Goal: Navigation & Orientation: Find specific page/section

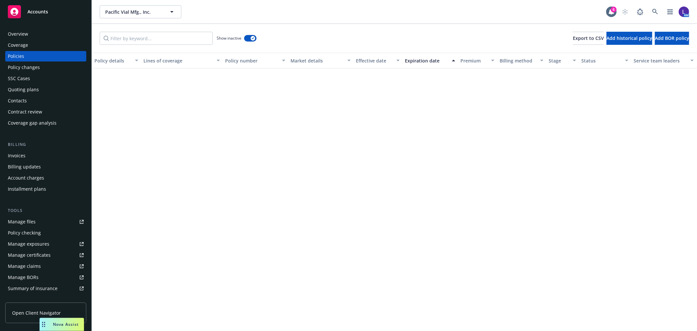
scroll to position [919, 0]
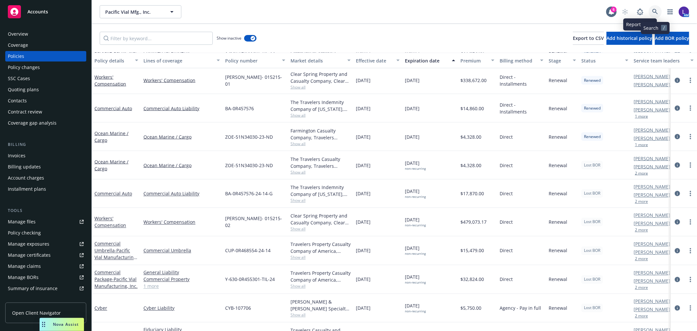
click at [653, 11] on icon at bounding box center [655, 12] width 6 height 6
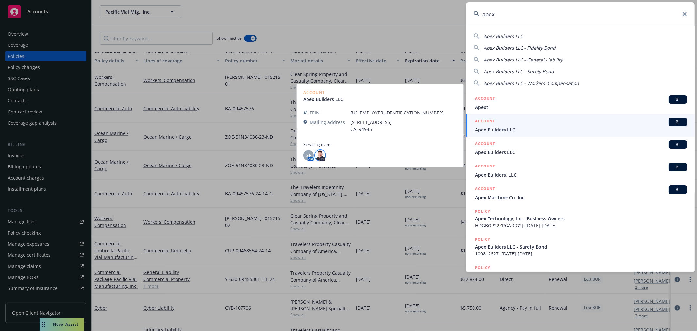
type input "apex"
click at [318, 154] on img at bounding box center [320, 155] width 10 height 10
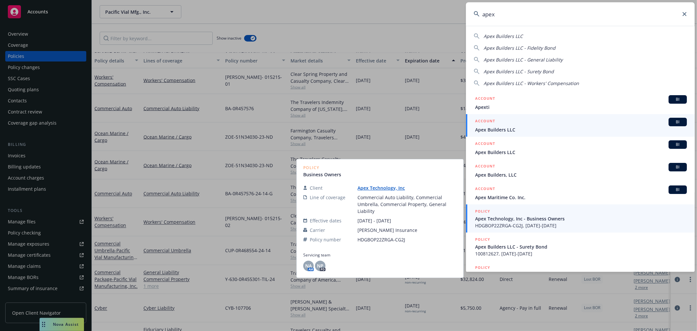
click at [521, 216] on span "Apex Technology, Inc - Business Owners" at bounding box center [581, 218] width 212 height 7
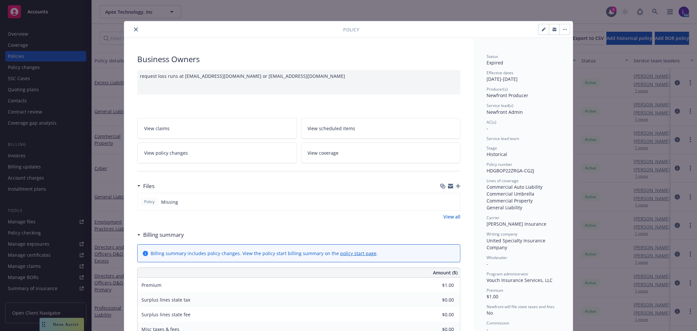
click at [134, 27] on icon "close" at bounding box center [136, 29] width 4 height 4
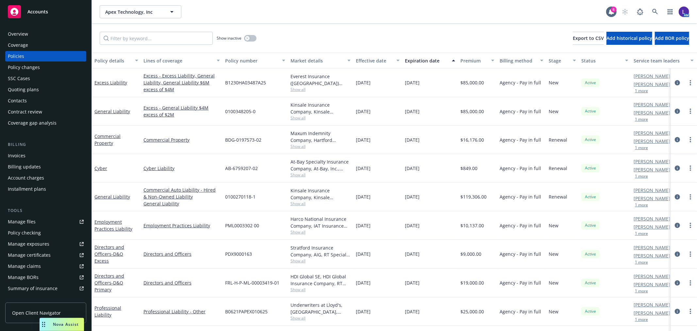
click at [639, 122] on div "[PERSON_NAME] AC [PERSON_NAME] AM 1 more" at bounding box center [663, 111] width 65 height 28
click at [639, 119] on button "1 more" at bounding box center [641, 119] width 13 height 4
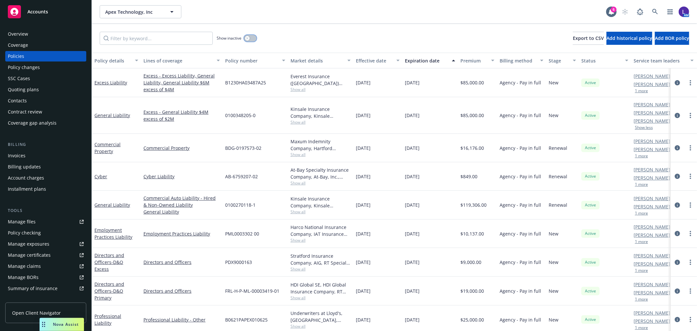
click at [250, 39] on button "button" at bounding box center [250, 38] width 12 height 7
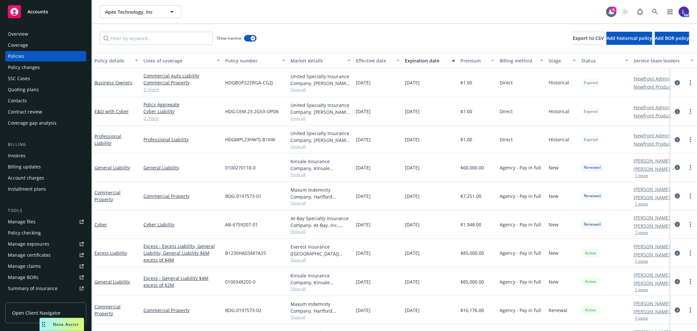
click at [641, 174] on button "1 more" at bounding box center [641, 176] width 13 height 4
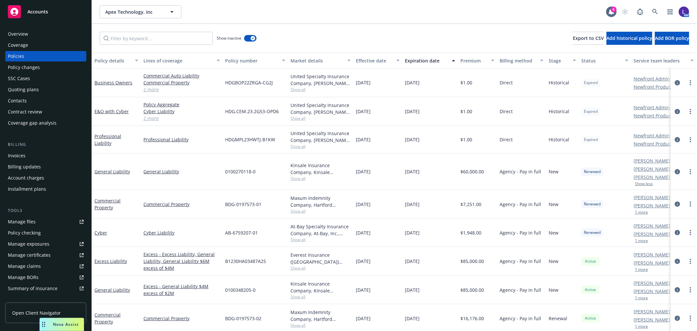
click at [27, 33] on div "Overview" at bounding box center [18, 34] width 20 height 10
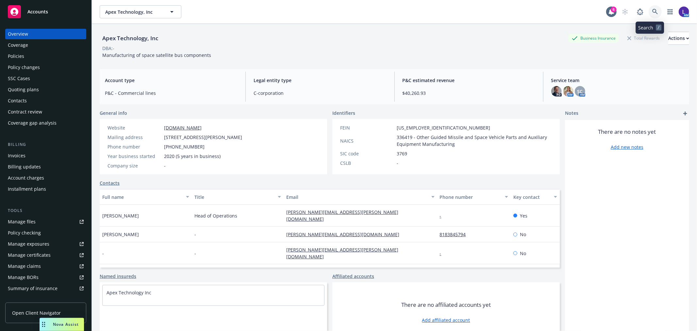
click at [649, 13] on link at bounding box center [655, 11] width 13 height 13
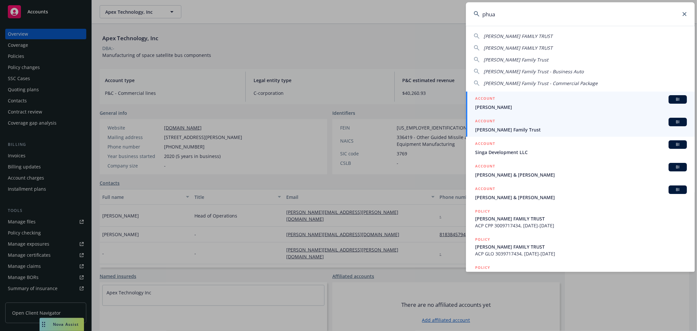
type input "phua"
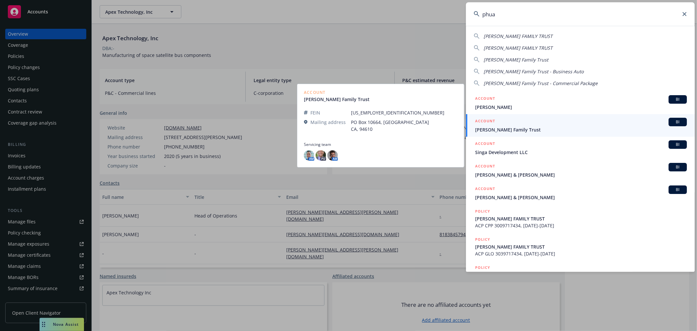
click at [507, 128] on span "[PERSON_NAME] Family Trust" at bounding box center [581, 129] width 212 height 7
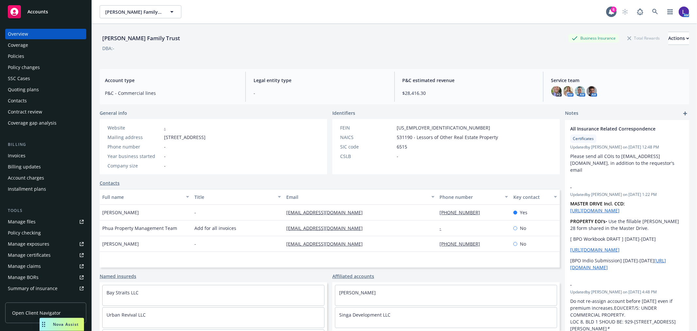
click at [22, 56] on div "Policies" at bounding box center [16, 56] width 16 height 10
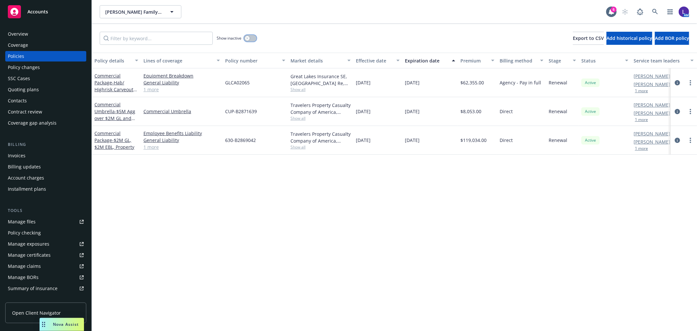
click at [251, 39] on button "button" at bounding box center [250, 38] width 12 height 7
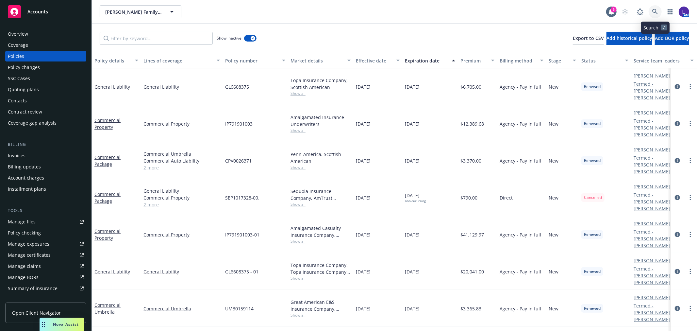
click at [656, 9] on icon at bounding box center [655, 12] width 6 height 6
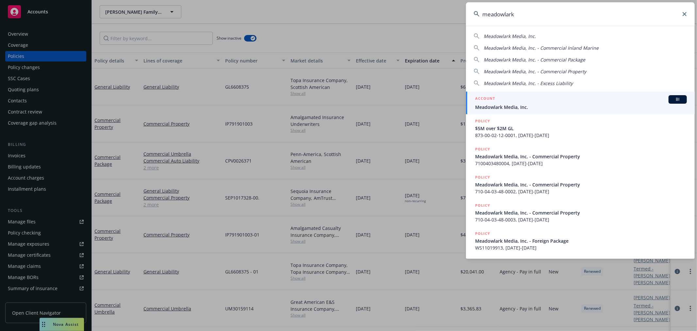
type input "meadowlark"
click at [530, 103] on div "ACCOUNT BI" at bounding box center [581, 99] width 212 height 8
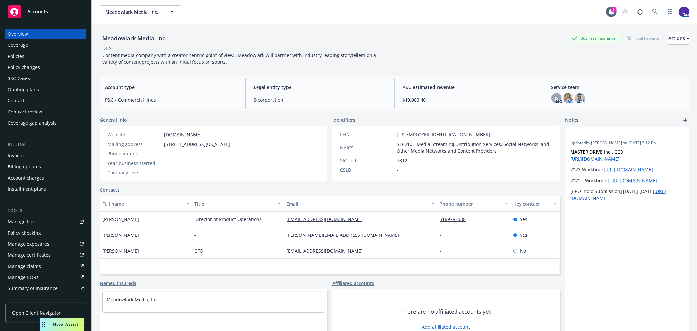
click at [23, 56] on div "Policies" at bounding box center [16, 56] width 16 height 10
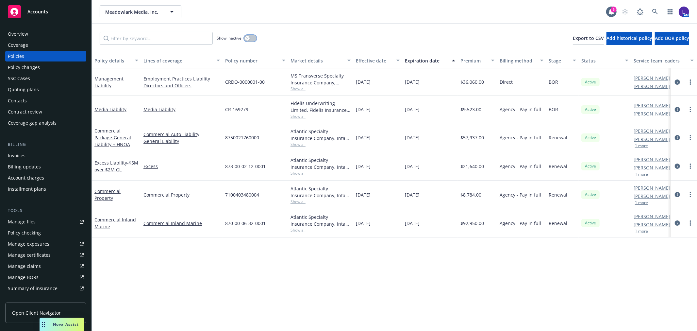
click at [250, 38] on button "button" at bounding box center [250, 38] width 12 height 7
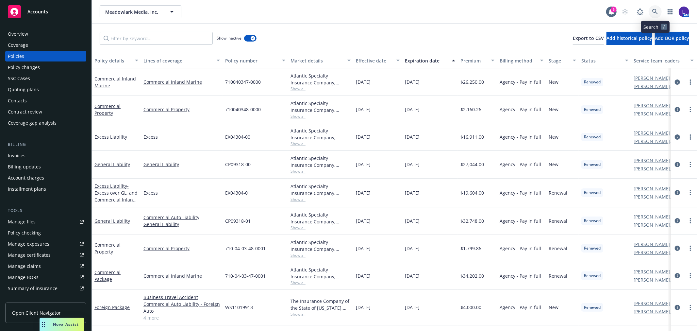
click at [652, 10] on link at bounding box center [655, 11] width 13 height 13
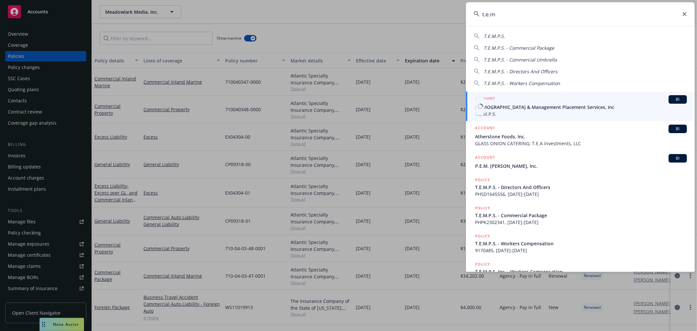
type input "t.e.m"
click at [494, 105] on span "[DEMOGRAPHIC_DATA] & Management Placement Services, Inc" at bounding box center [581, 107] width 212 height 7
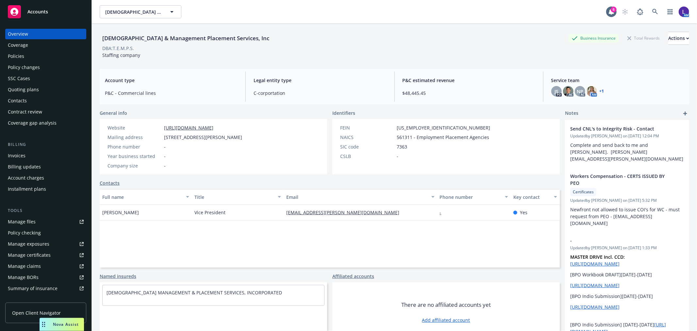
click at [15, 57] on div "Policies" at bounding box center [16, 56] width 16 height 10
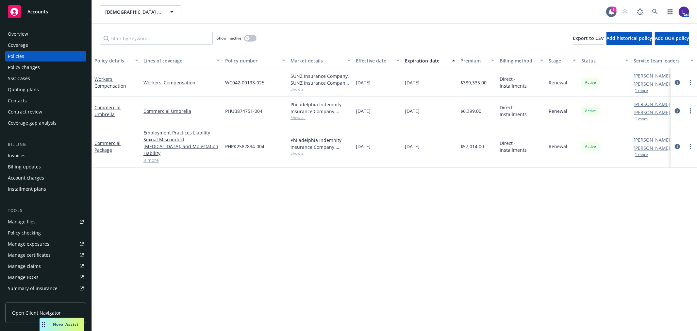
click at [639, 89] on button "1 more" at bounding box center [641, 91] width 13 height 4
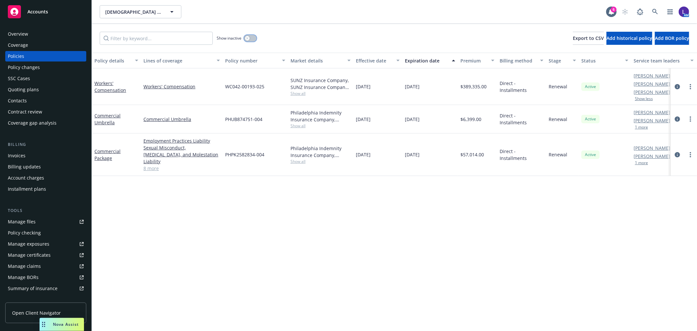
click at [249, 37] on div "button" at bounding box center [247, 38] width 5 height 5
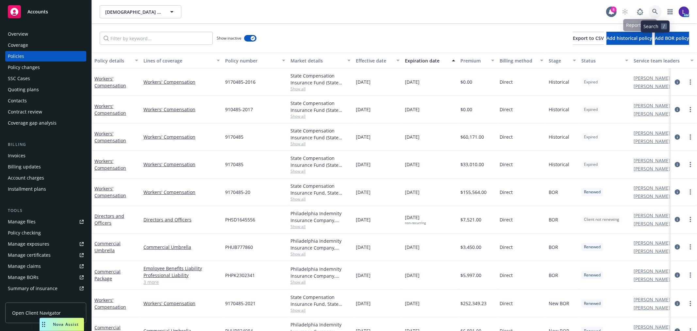
click at [654, 12] on icon at bounding box center [655, 12] width 6 height 6
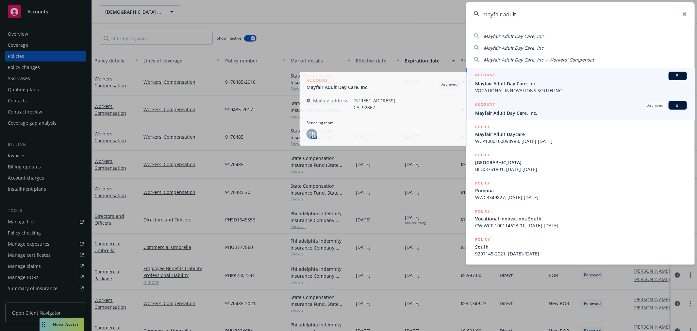
type input "mayfair adult"
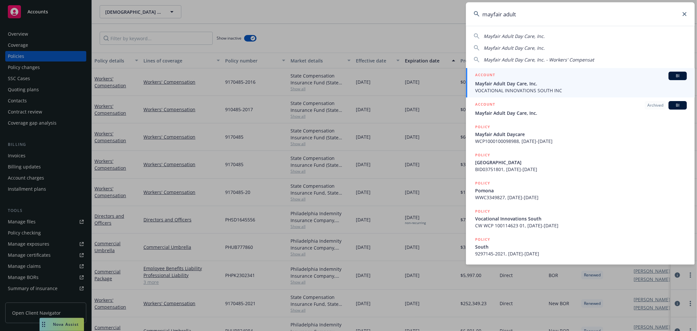
click at [498, 83] on span "Mayfair Adult Day Care, Inc." at bounding box center [581, 83] width 212 height 7
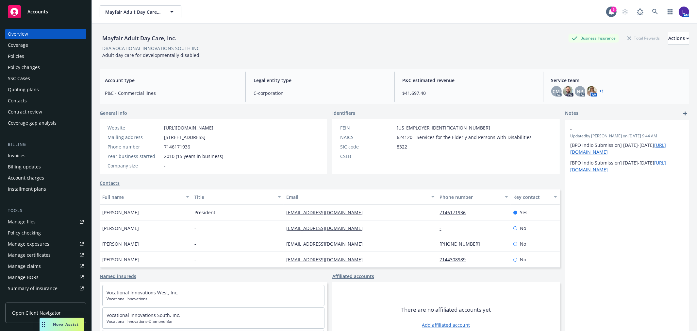
click at [22, 55] on div "Policies" at bounding box center [16, 56] width 16 height 10
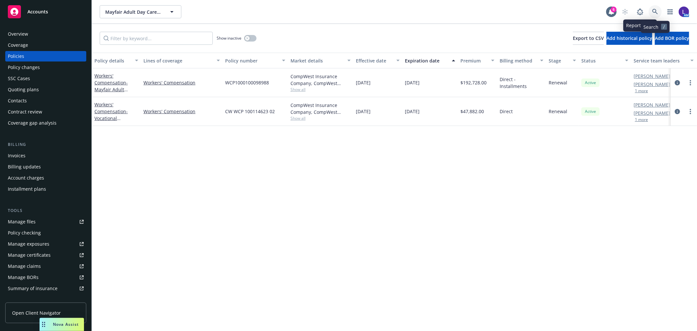
click at [655, 9] on icon at bounding box center [655, 12] width 6 height 6
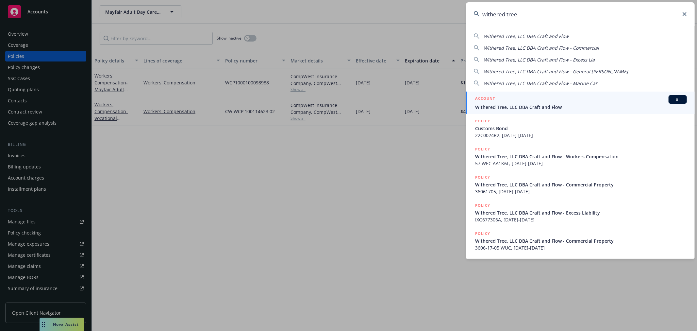
type input "withered tree"
click at [496, 105] on span "Withered Tree, LLC DBA Craft and Flow" at bounding box center [581, 107] width 212 height 7
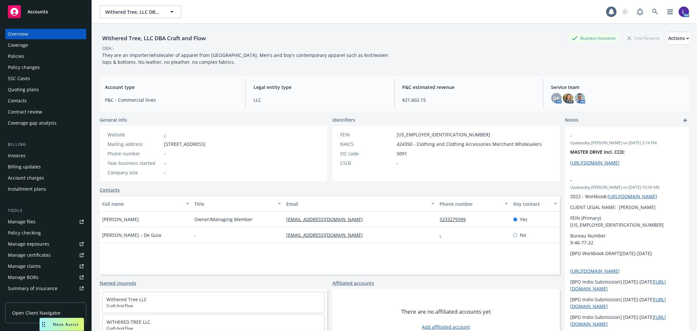
click at [12, 53] on div "Policies" at bounding box center [16, 56] width 16 height 10
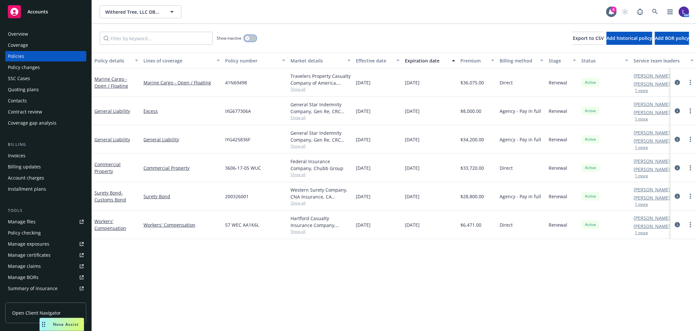
click at [246, 38] on div "button" at bounding box center [247, 38] width 5 height 5
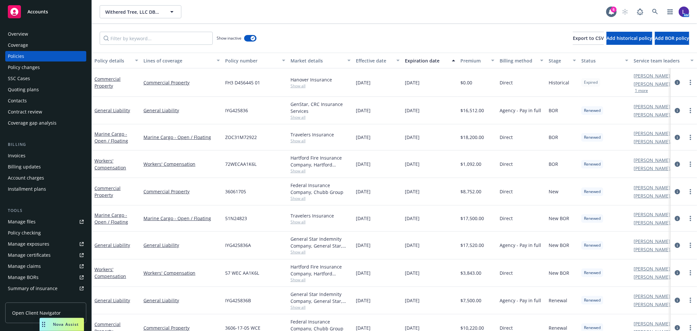
click at [641, 89] on button "1 more" at bounding box center [641, 91] width 13 height 4
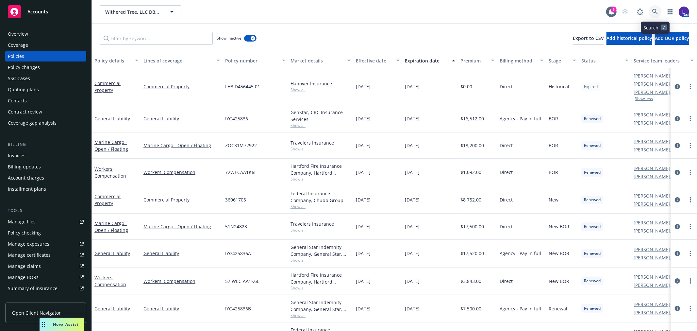
click at [652, 9] on icon at bounding box center [655, 12] width 6 height 6
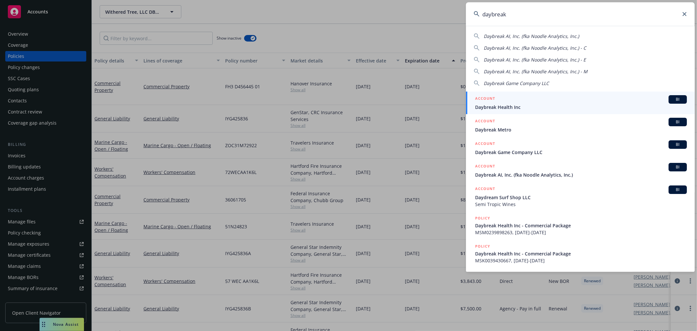
type input "daybreak"
click at [523, 106] on span "Daybreak Health Inc" at bounding box center [581, 107] width 212 height 7
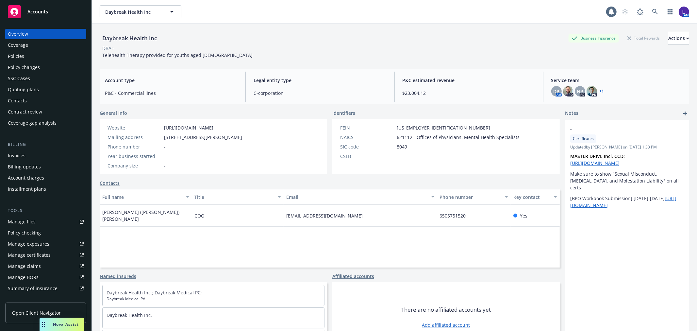
click at [17, 57] on div "Policies" at bounding box center [16, 56] width 16 height 10
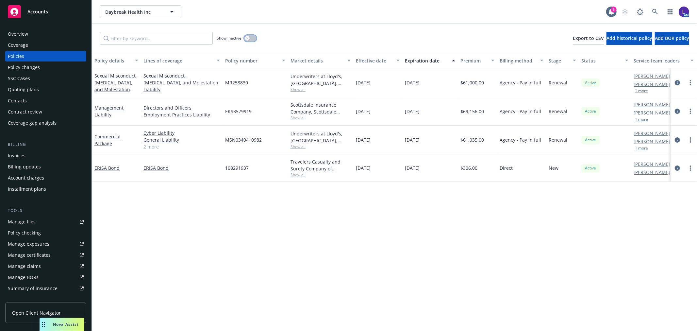
click at [249, 39] on div "button" at bounding box center [247, 38] width 5 height 5
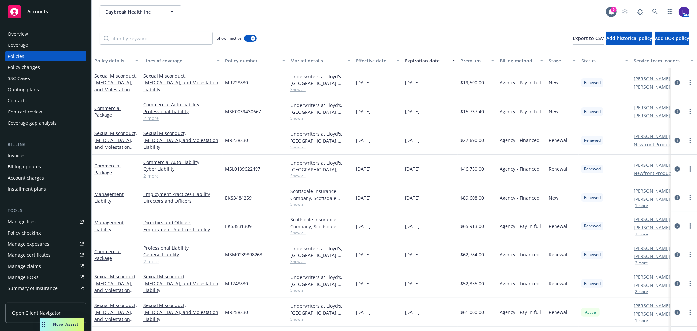
drag, startPoint x: 641, startPoint y: 292, endPoint x: 628, endPoint y: 294, distance: 12.9
click at [641, 292] on button "2 more" at bounding box center [641, 292] width 13 height 4
click at [653, 8] on link at bounding box center [655, 11] width 13 height 13
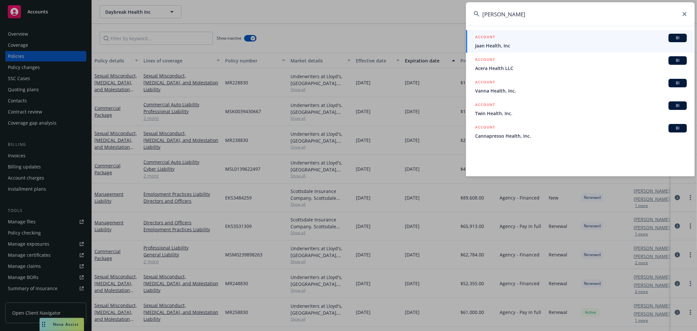
type input "[PERSON_NAME]"
click at [509, 38] on div "ACCOUNT BI" at bounding box center [581, 38] width 212 height 8
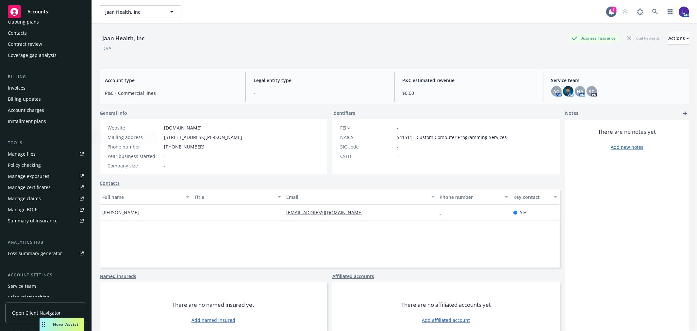
scroll to position [106, 0]
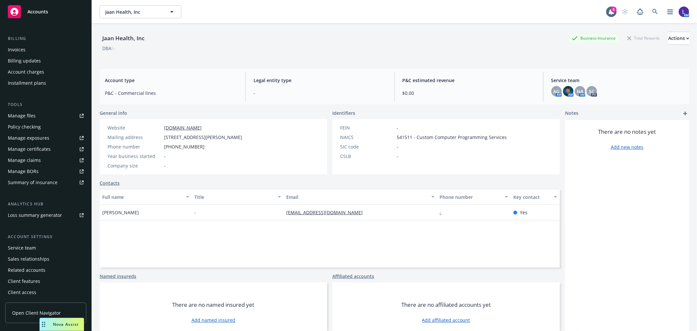
click at [34, 248] on div "Service team" at bounding box center [22, 248] width 28 height 10
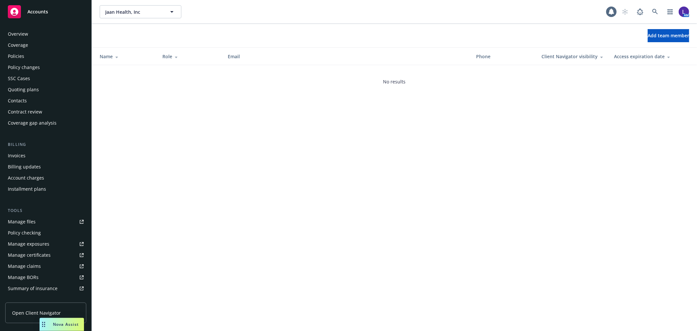
scroll to position [106, 0]
